Goal: Transaction & Acquisition: Obtain resource

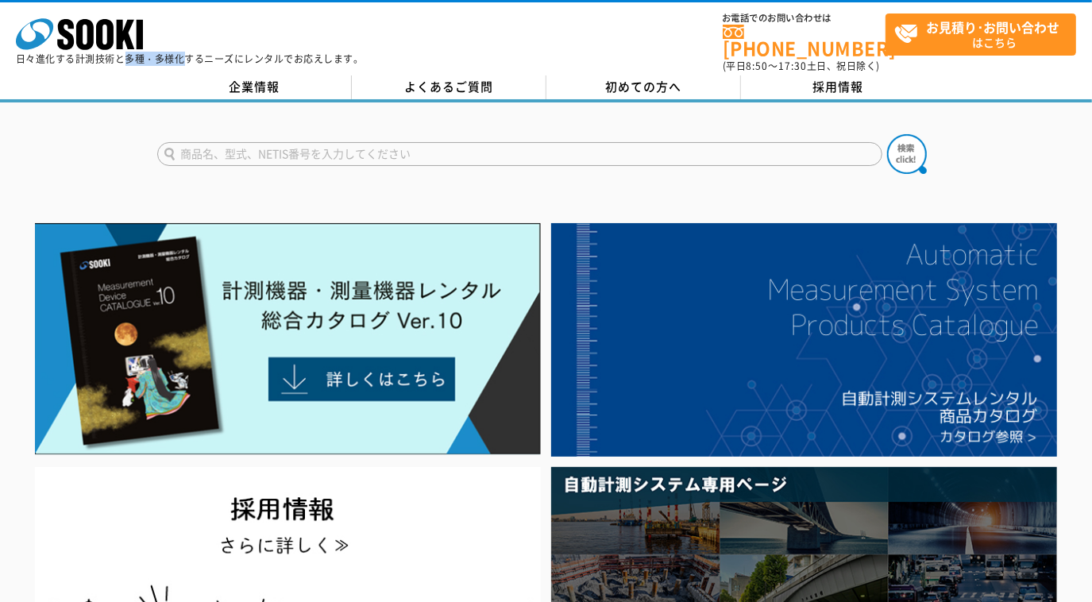
drag, startPoint x: 127, startPoint y: 60, endPoint x: 183, endPoint y: 59, distance: 55.6
click at [183, 59] on p "日々進化する計測技術と多種・多様化するニーズにレンタルでお応えします。" at bounding box center [190, 59] width 348 height 10
drag, startPoint x: 183, startPoint y: 59, endPoint x: 243, endPoint y: 181, distance: 136.4
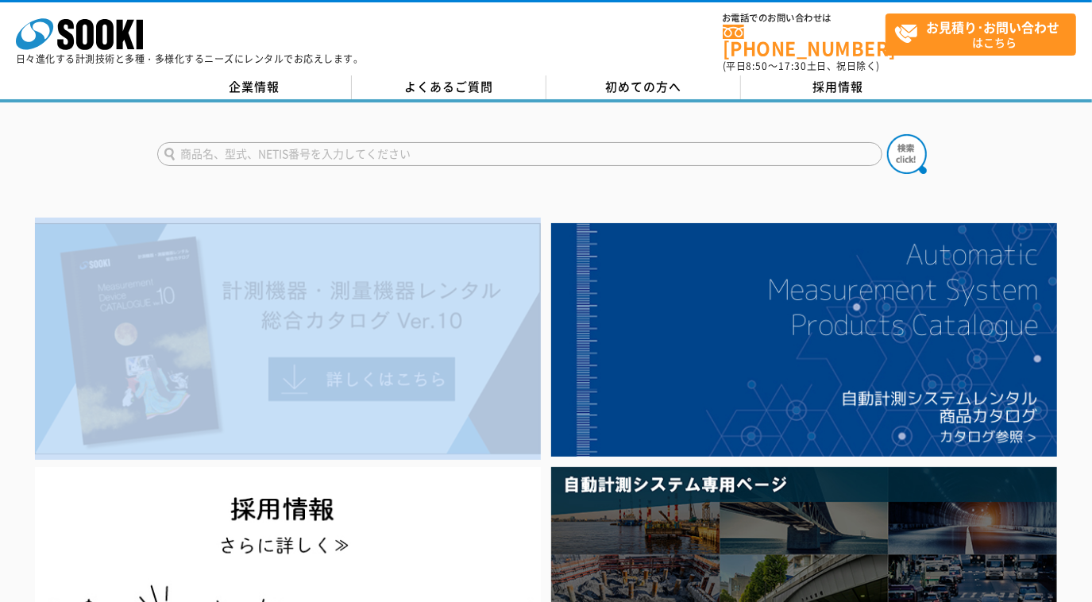
drag, startPoint x: 293, startPoint y: 172, endPoint x: 502, endPoint y: 299, distance: 244.2
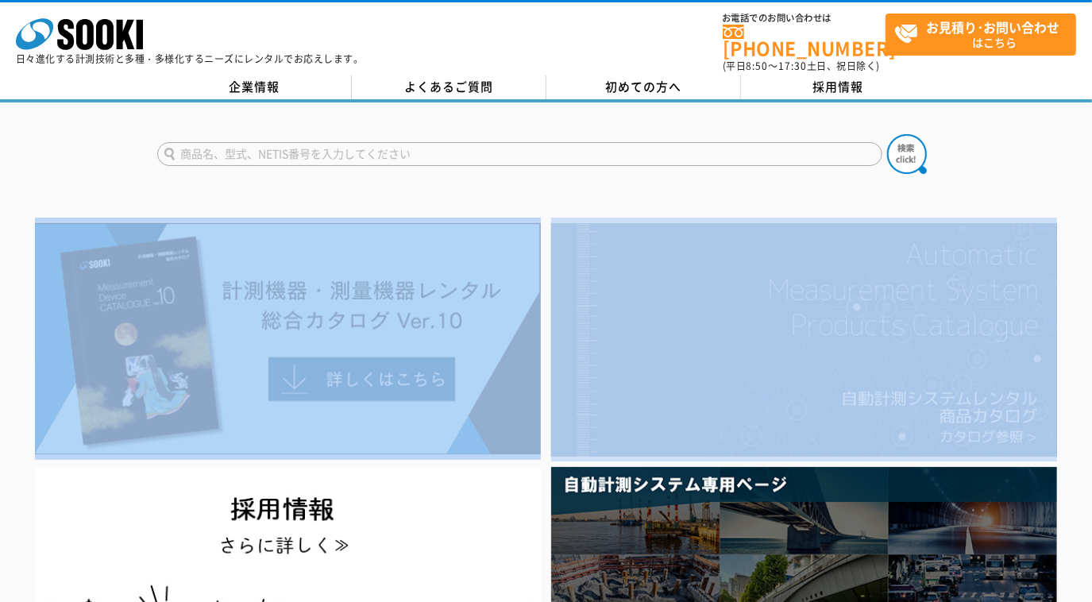
drag, startPoint x: 8, startPoint y: 272, endPoint x: 996, endPoint y: 369, distance: 992.4
click at [996, 369] on div at bounding box center [546, 476] width 1092 height 517
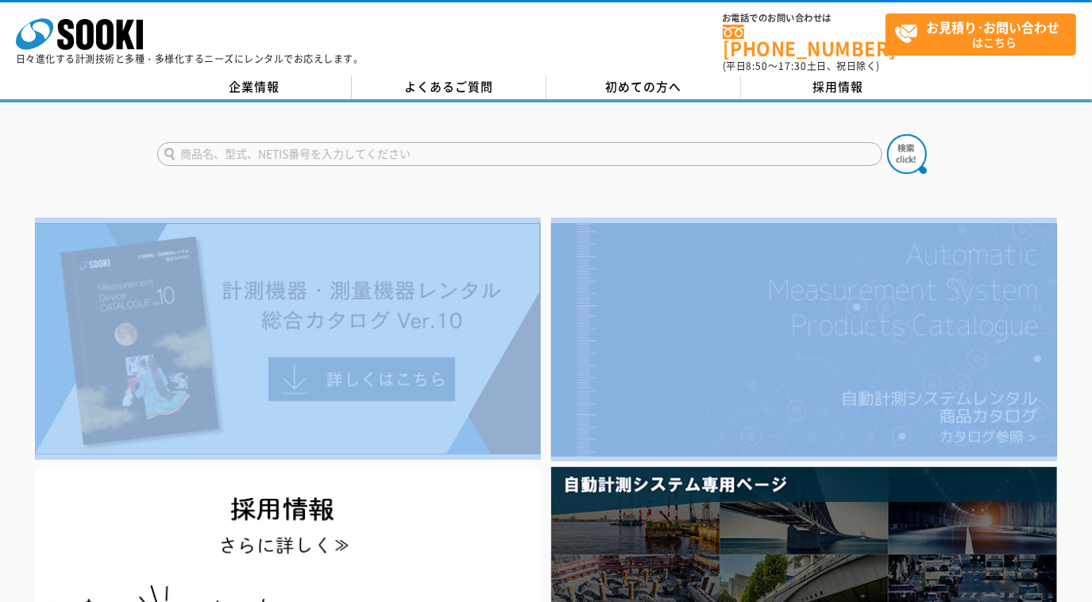
scroll to position [216, 0]
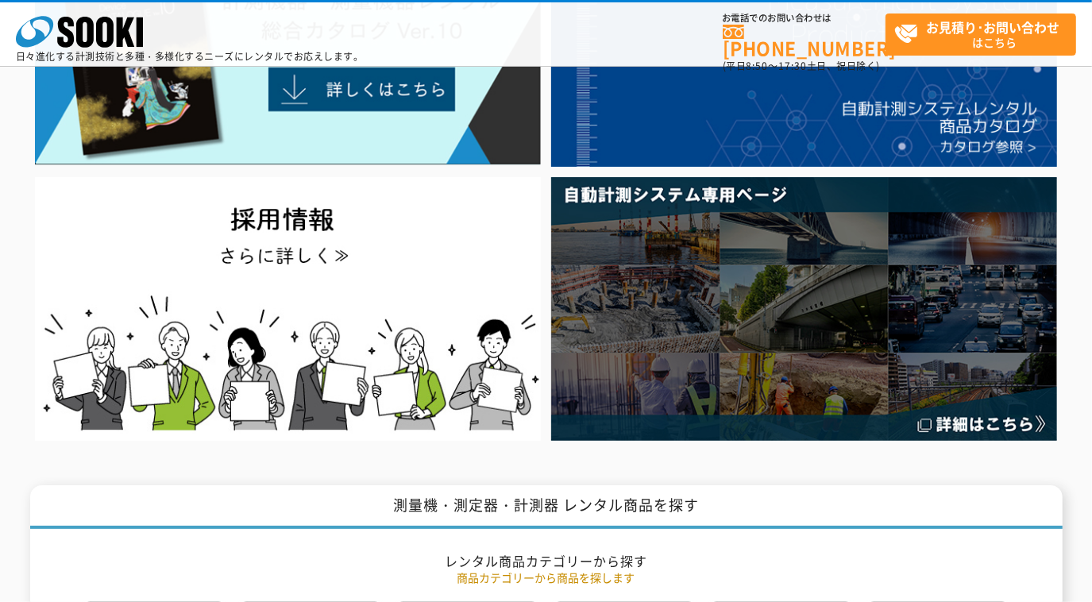
click at [547, 273] on li at bounding box center [805, 308] width 516 height 273
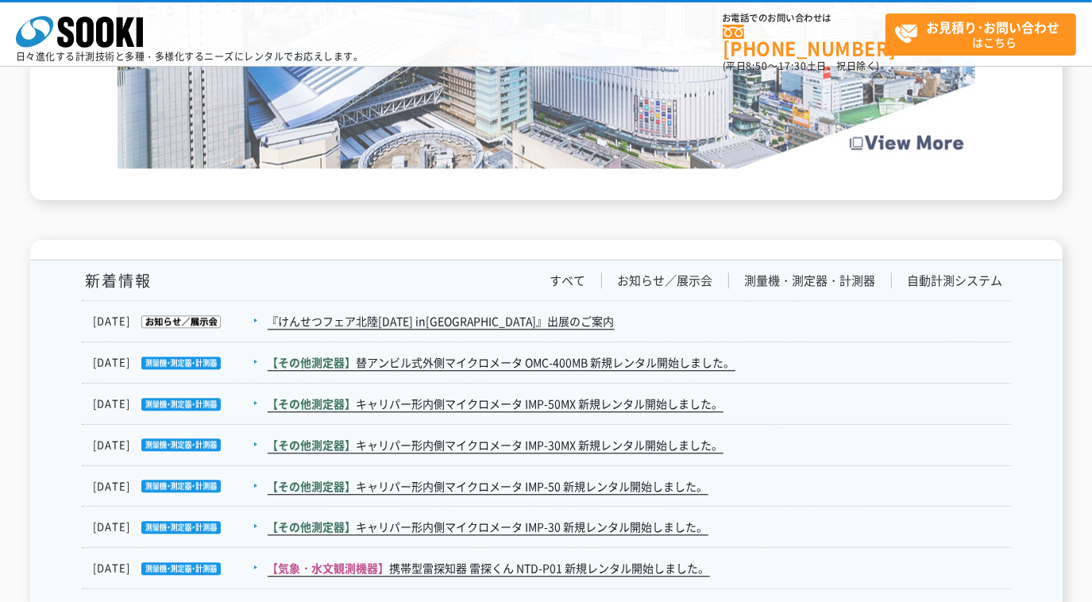
scroll to position [2725, 0]
